Goal: Navigation & Orientation: Find specific page/section

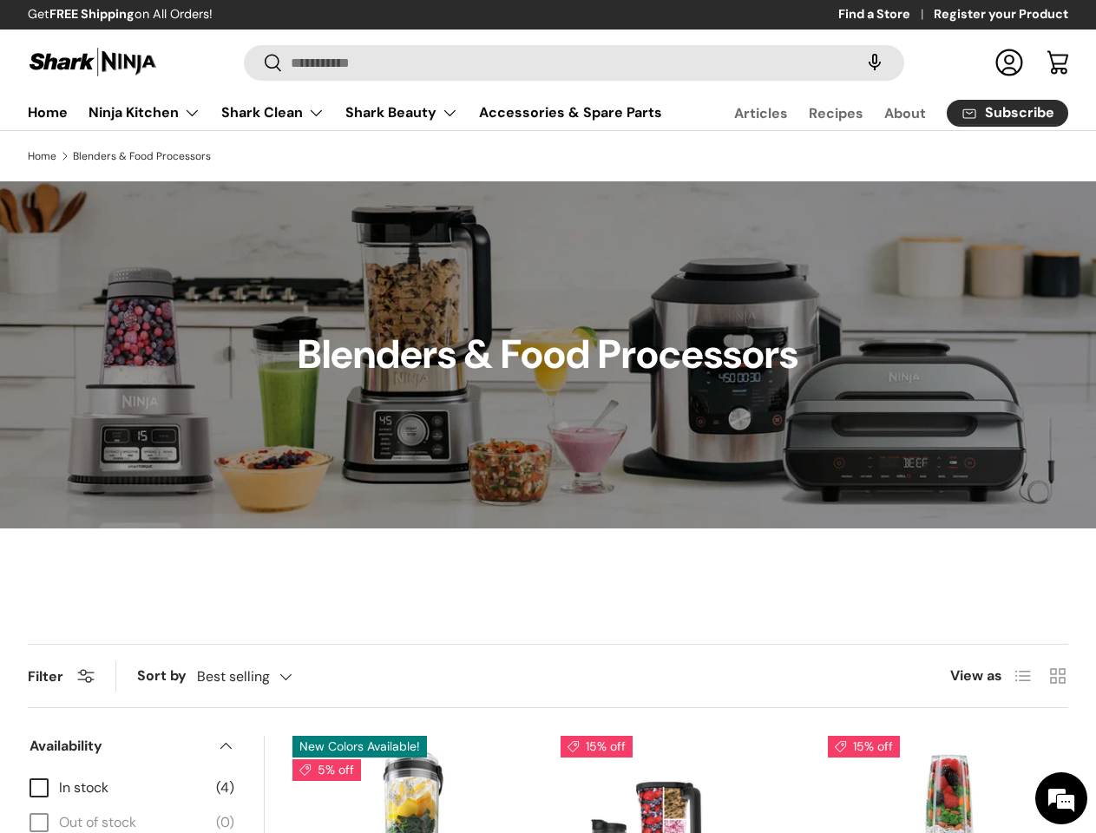
click at [858, 63] on speech-search-button at bounding box center [875, 62] width 56 height 38
click at [365, 129] on summary "Shark Beauty" at bounding box center [402, 112] width 134 height 35
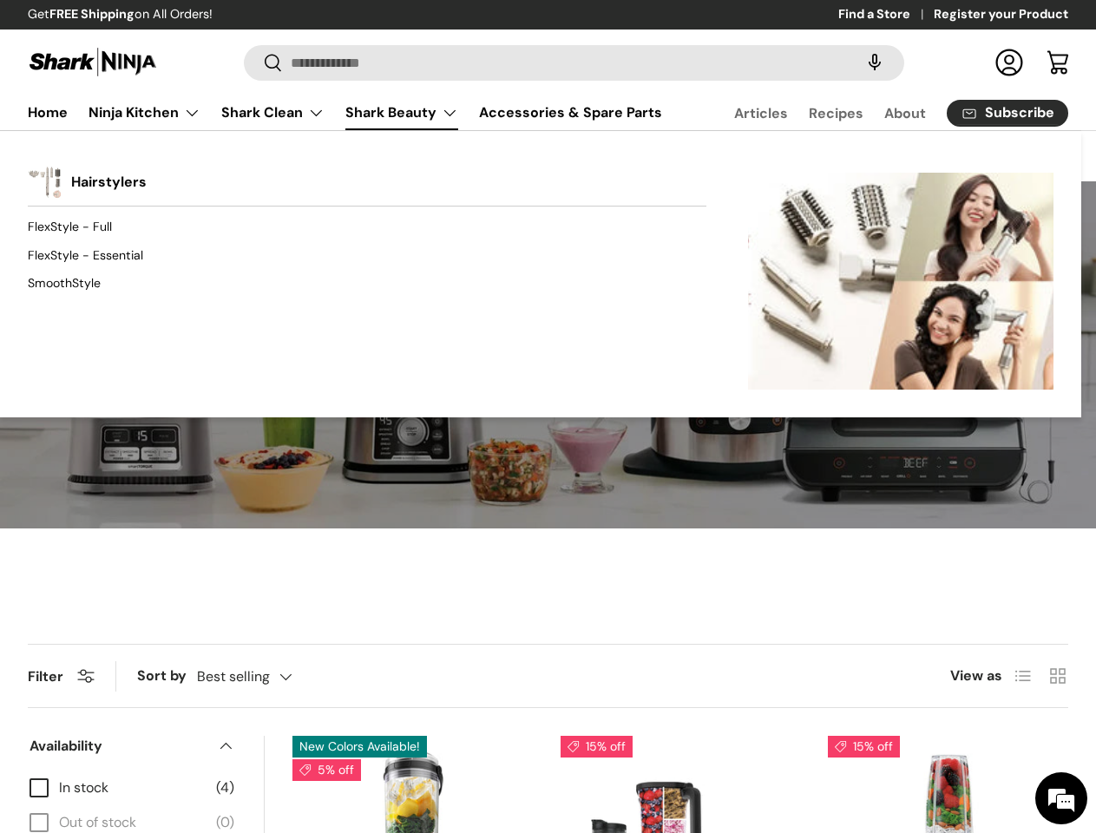
click at [524, 174] on div "Back Shark Beauty Hairstylers FlexStyle - Full FlexStyle - Essential SmoothStyl…" at bounding box center [541, 273] width 1082 height 287
click at [785, 180] on div "Back Shark Beauty Hairstylers FlexStyle - Full FlexStyle - Essential SmoothStyl…" at bounding box center [541, 273] width 1082 height 287
click at [1019, 174] on div "Back Shark Beauty Hairstylers FlexStyle - Full FlexStyle - Essential SmoothStyl…" at bounding box center [541, 273] width 1082 height 287
click at [385, 174] on div "Back Shark Beauty Hairstylers FlexStyle - Full FlexStyle - Essential SmoothStyl…" at bounding box center [541, 273] width 1082 height 287
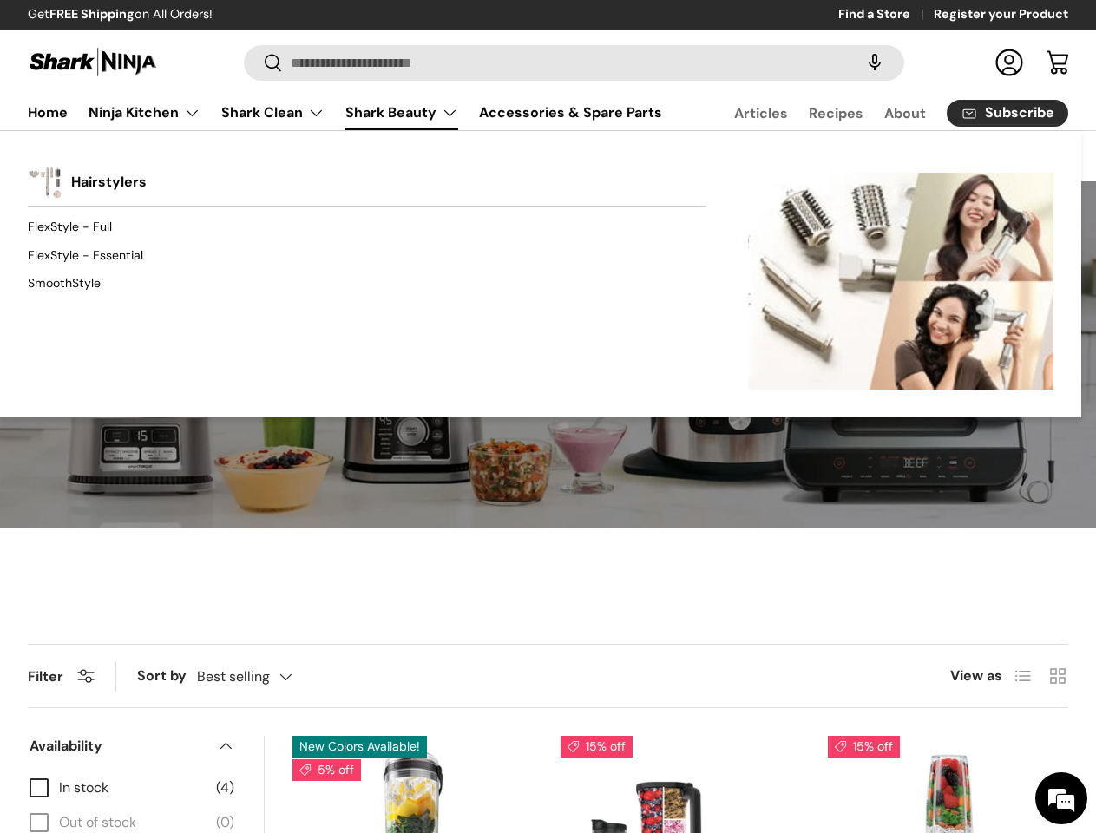
click at [606, 180] on div "Back Shark Beauty Hairstylers FlexStyle - Full FlexStyle - Essential SmoothStyl…" at bounding box center [541, 273] width 1082 height 287
click at [833, 174] on div "Back Shark Beauty Hairstylers FlexStyle - Full FlexStyle - Essential SmoothStyl…" at bounding box center [541, 273] width 1082 height 287
click at [737, 174] on div "Back Shark Beauty Hairstylers FlexStyle - Full FlexStyle - Essential SmoothStyl…" at bounding box center [541, 273] width 1082 height 287
